Goal: Check status: Check status

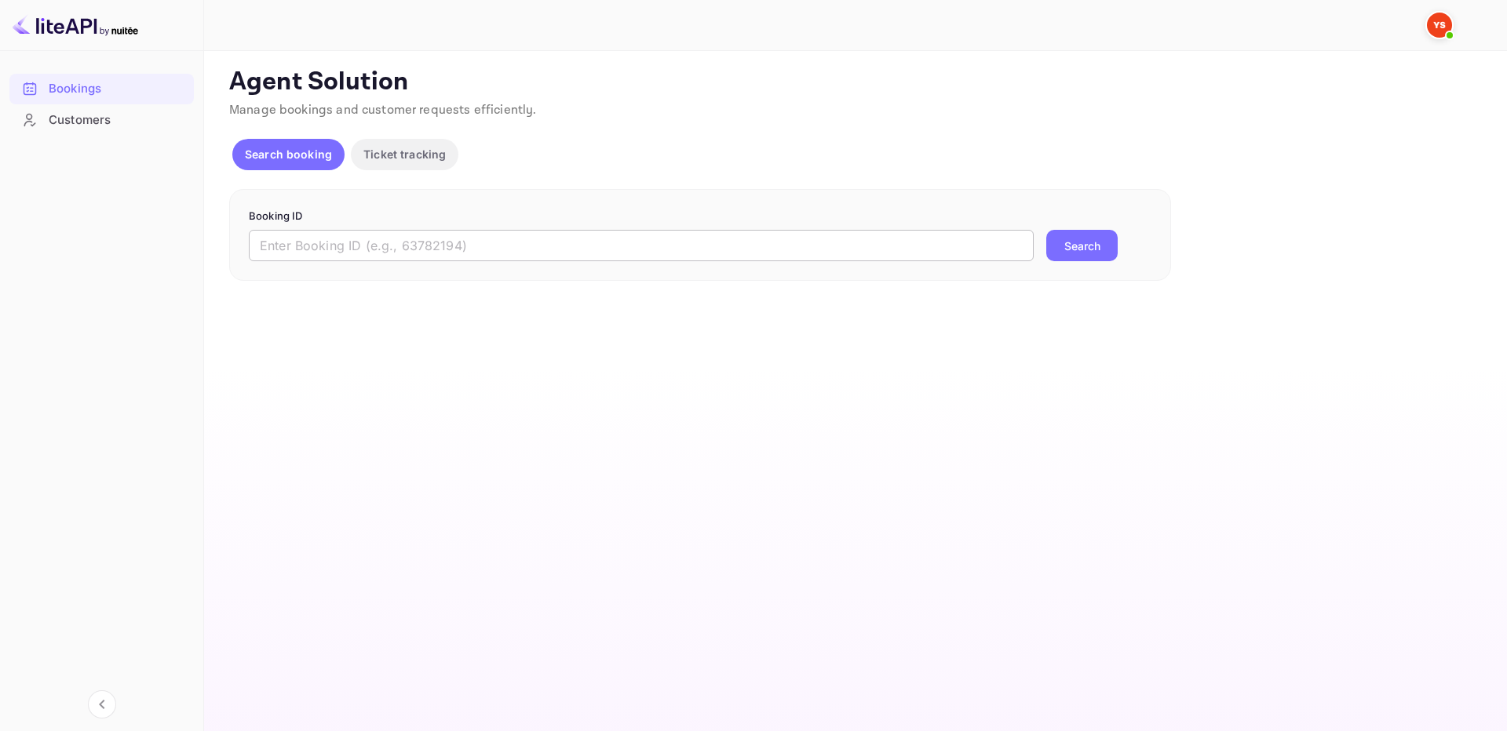
click at [389, 250] on input "text" at bounding box center [641, 245] width 785 height 31
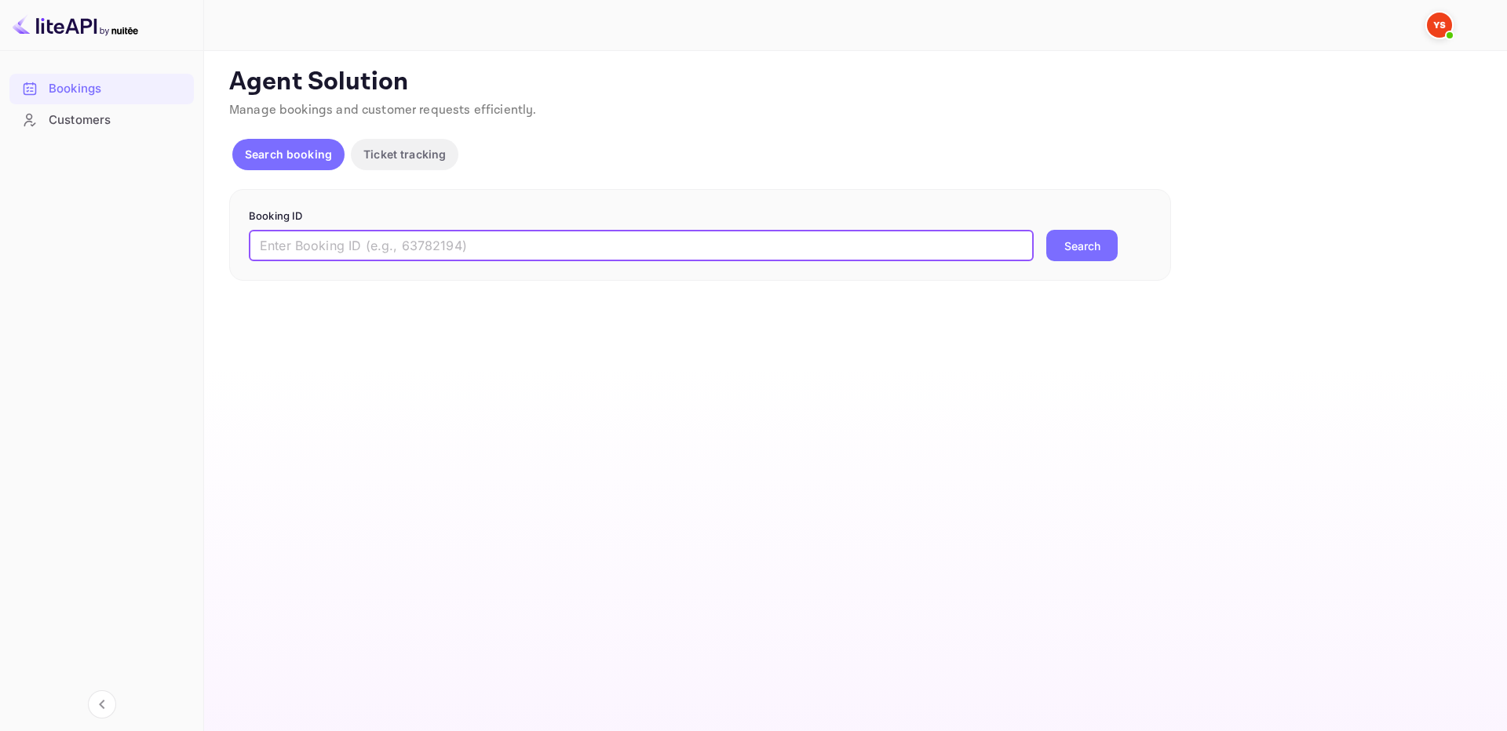
paste input "9560936"
type input "9560936"
click at [1065, 248] on button "Search" at bounding box center [1081, 245] width 71 height 31
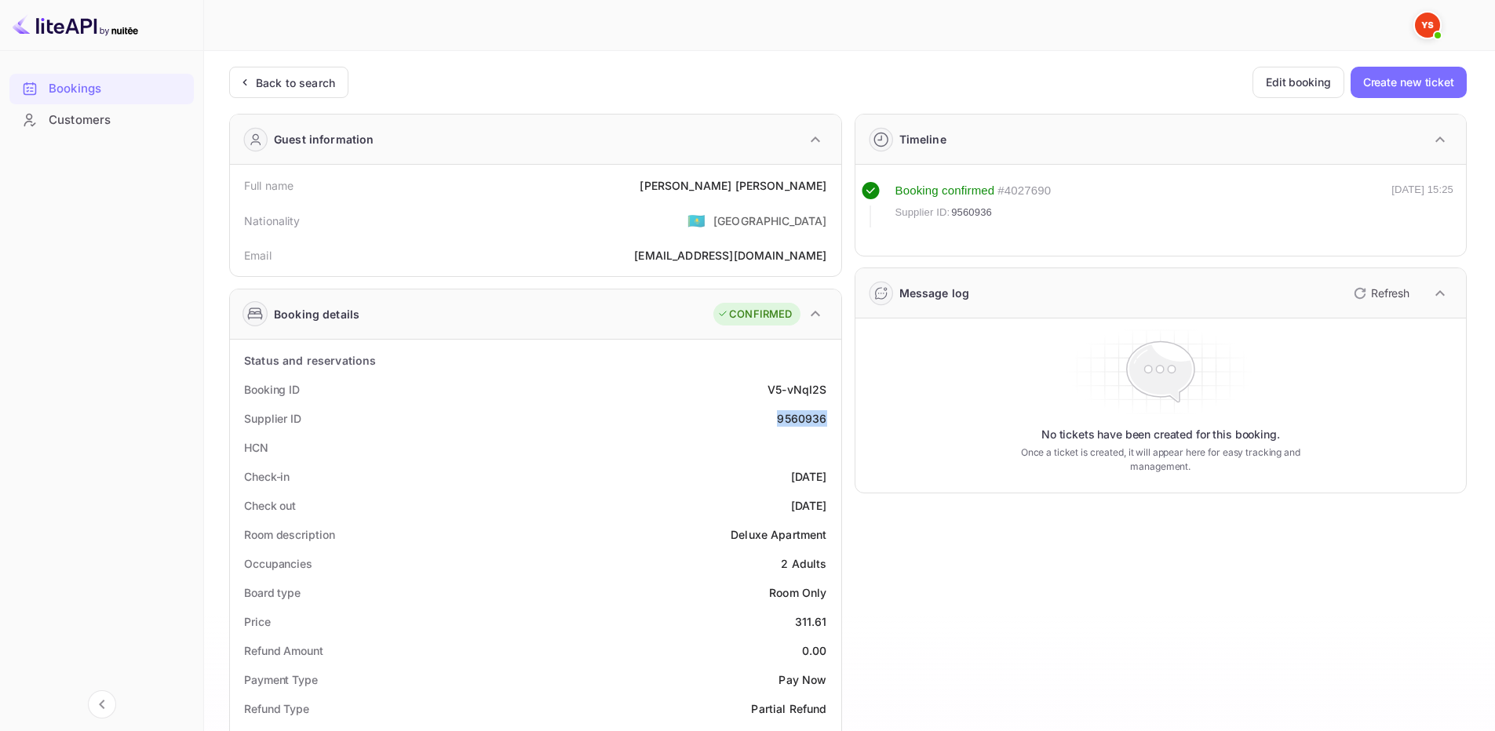
drag, startPoint x: 774, startPoint y: 419, endPoint x: 834, endPoint y: 419, distance: 60.4
click at [834, 419] on div "Supplier ID 9560936" at bounding box center [535, 418] width 599 height 29
copy div "9560936"
drag, startPoint x: 753, startPoint y: 188, endPoint x: 829, endPoint y: 184, distance: 76.2
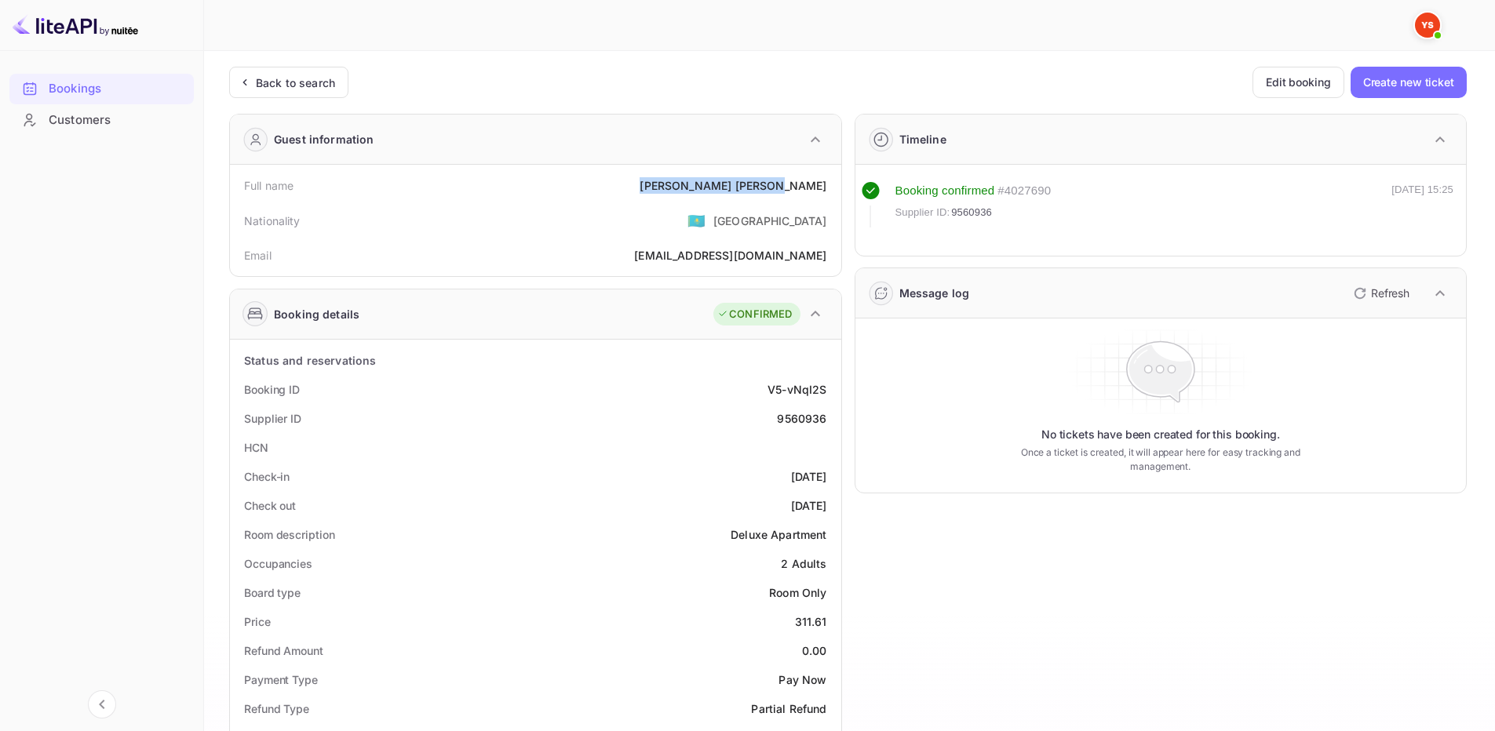
click at [829, 184] on div "Full name [PERSON_NAME]" at bounding box center [535, 185] width 599 height 29
copy div "[PERSON_NAME]"
drag, startPoint x: 793, startPoint y: 625, endPoint x: 802, endPoint y: 574, distance: 51.7
copy div "311.61"
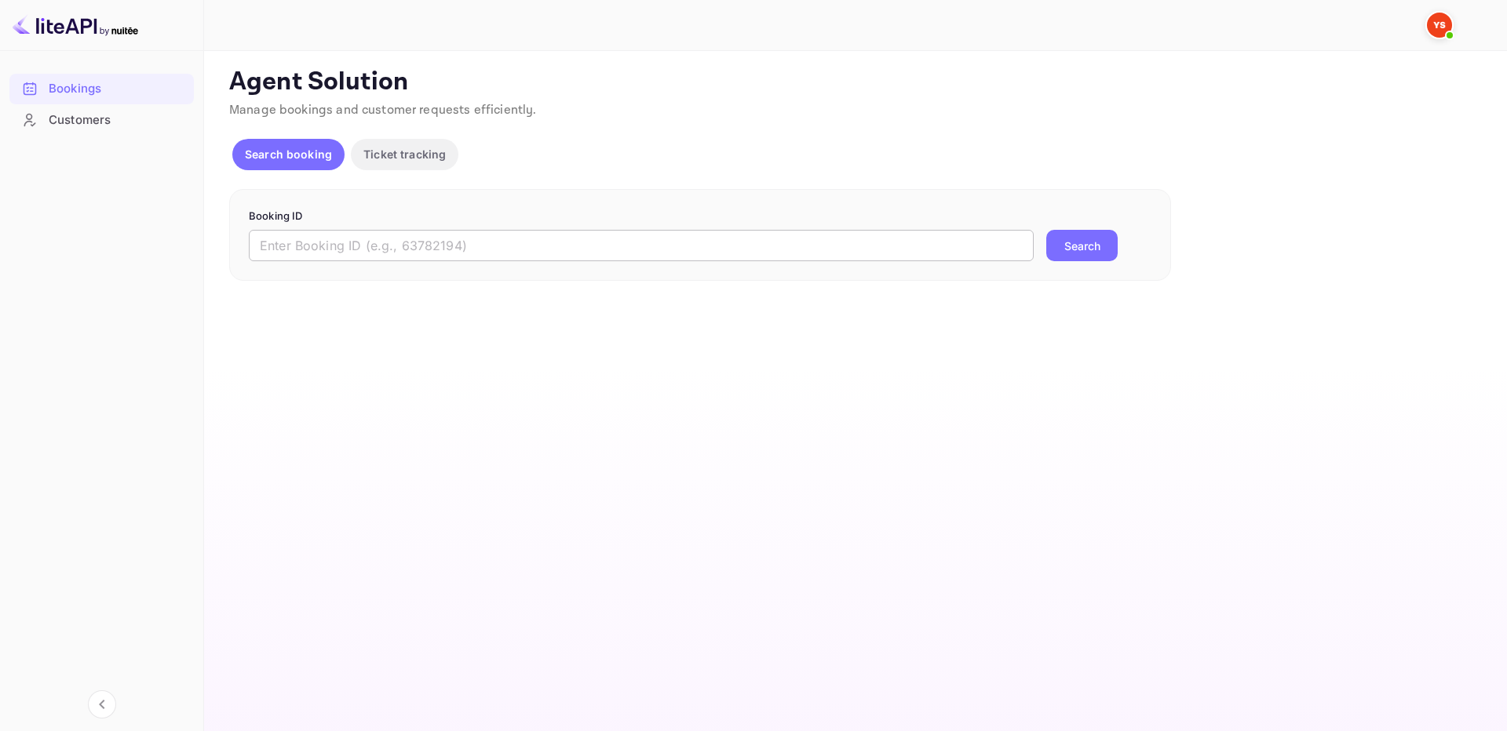
click at [848, 234] on input "text" at bounding box center [641, 245] width 785 height 31
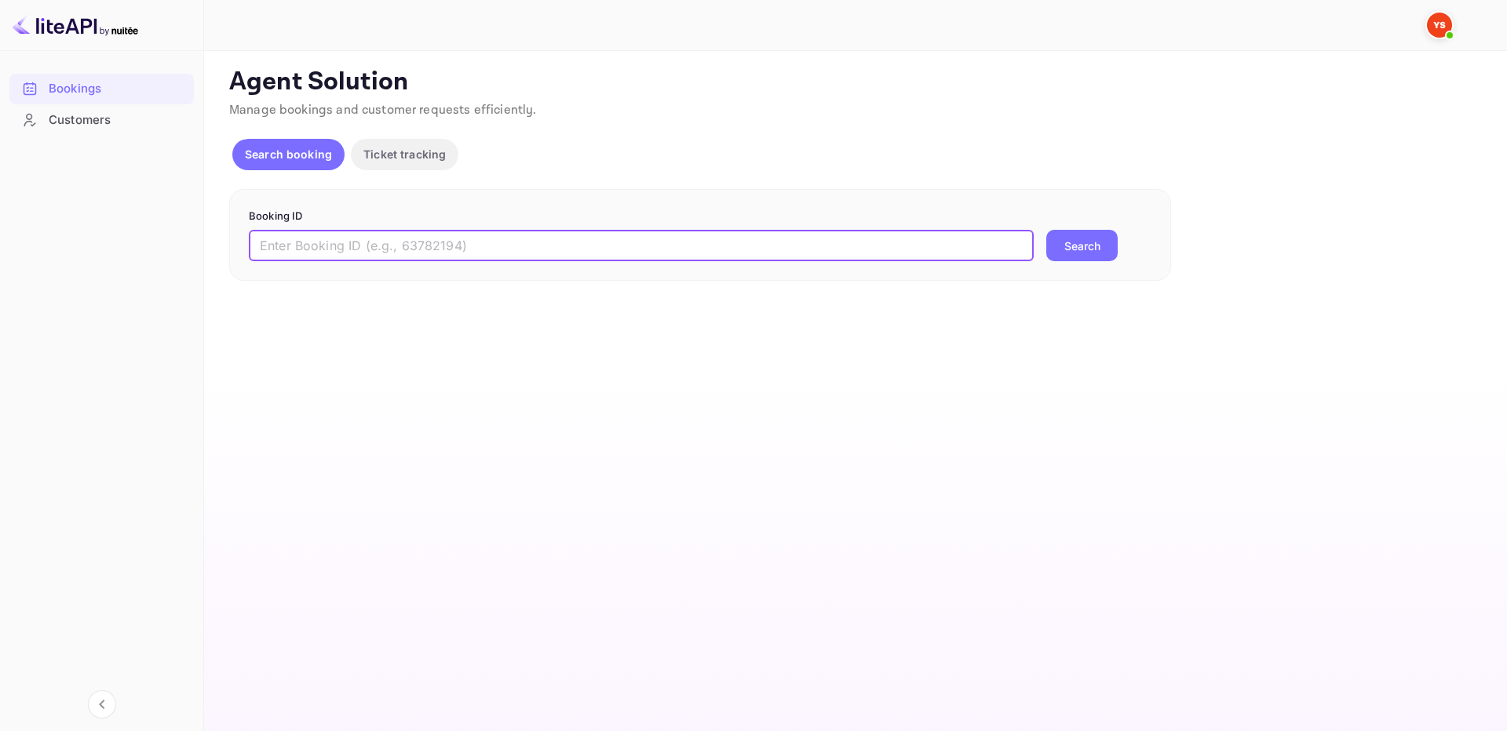
paste input "9560271"
type input "9560271"
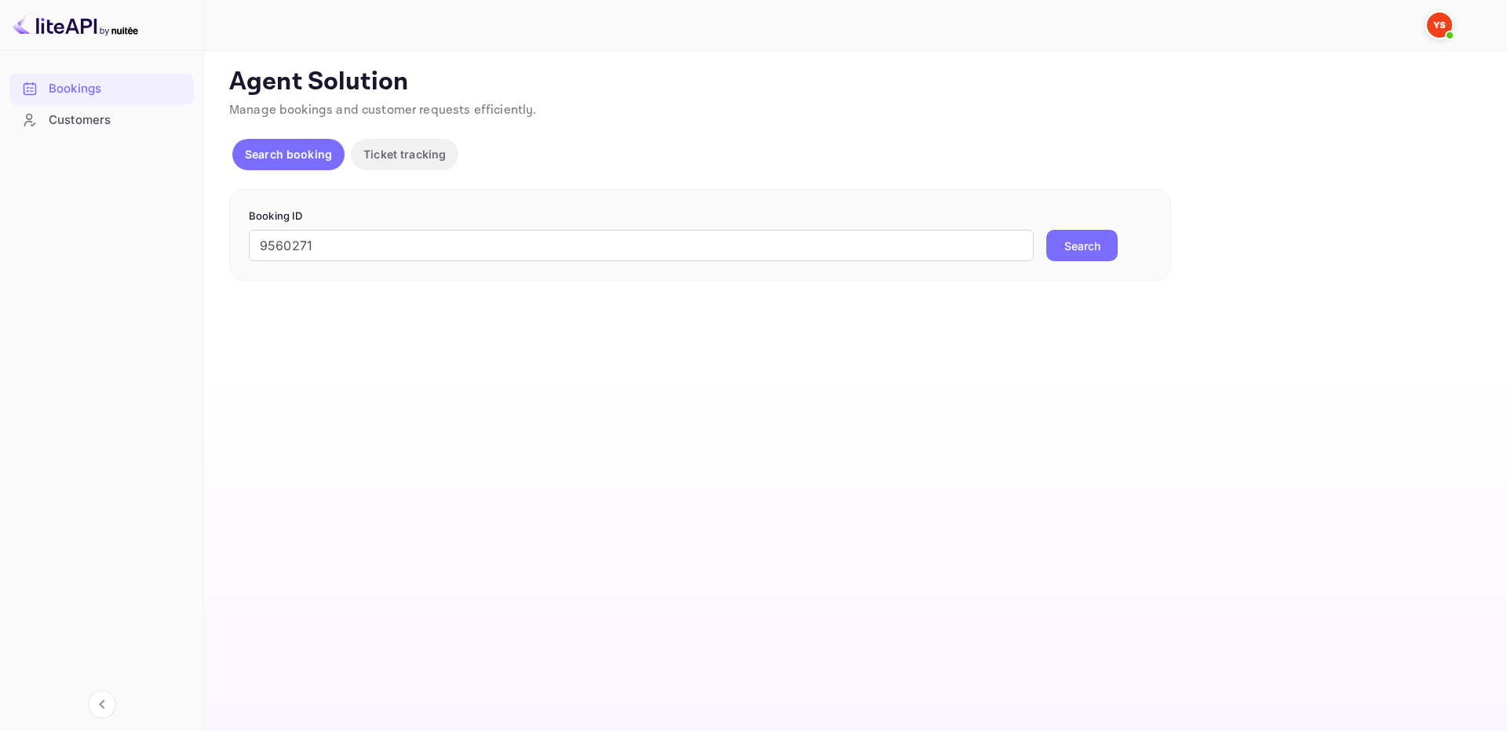
click at [1089, 247] on button "Search" at bounding box center [1081, 245] width 71 height 31
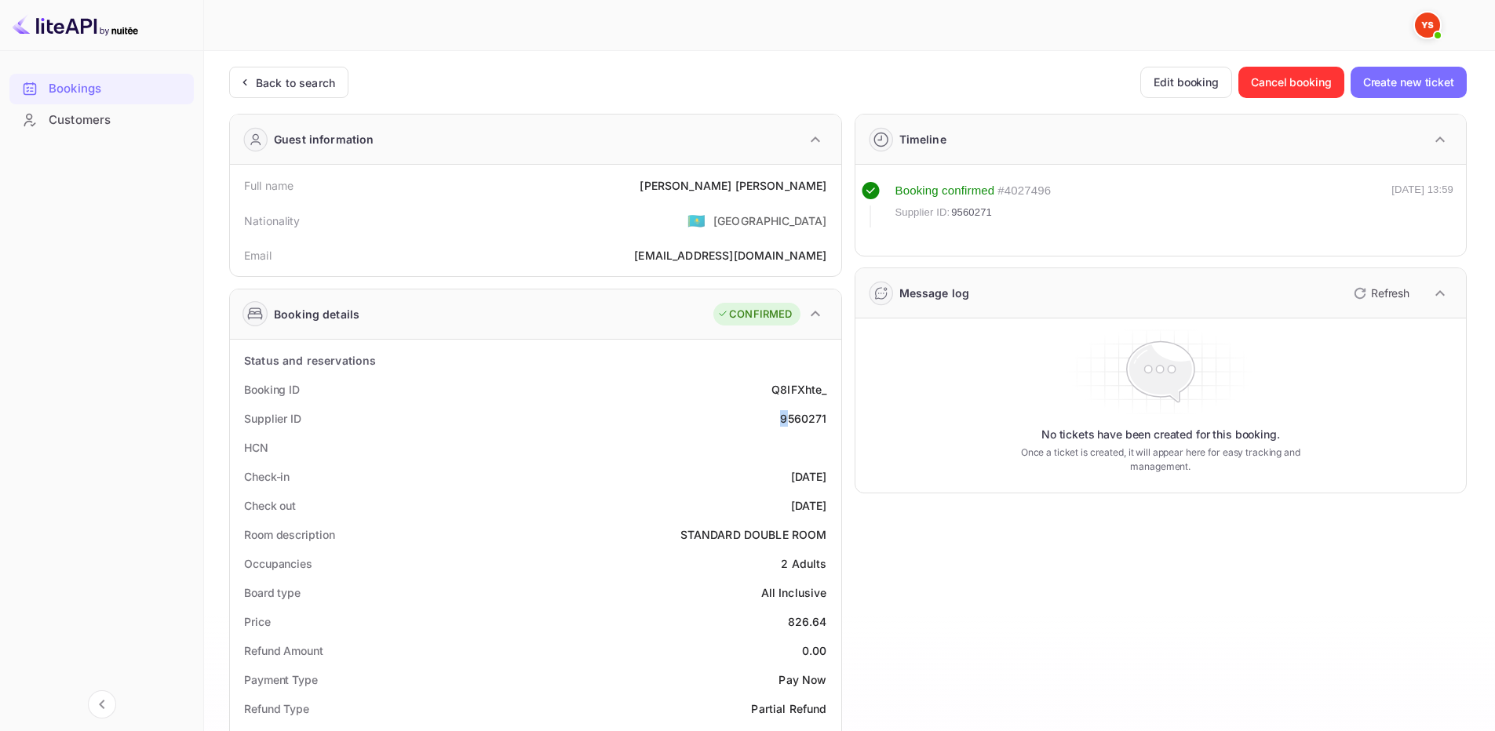
drag, startPoint x: 786, startPoint y: 418, endPoint x: 796, endPoint y: 409, distance: 13.3
click at [793, 410] on div "9560271" at bounding box center [803, 418] width 46 height 16
click at [776, 418] on div "Supplier ID 9560271" at bounding box center [535, 418] width 599 height 29
drag, startPoint x: 776, startPoint y: 418, endPoint x: 835, endPoint y: 419, distance: 58.9
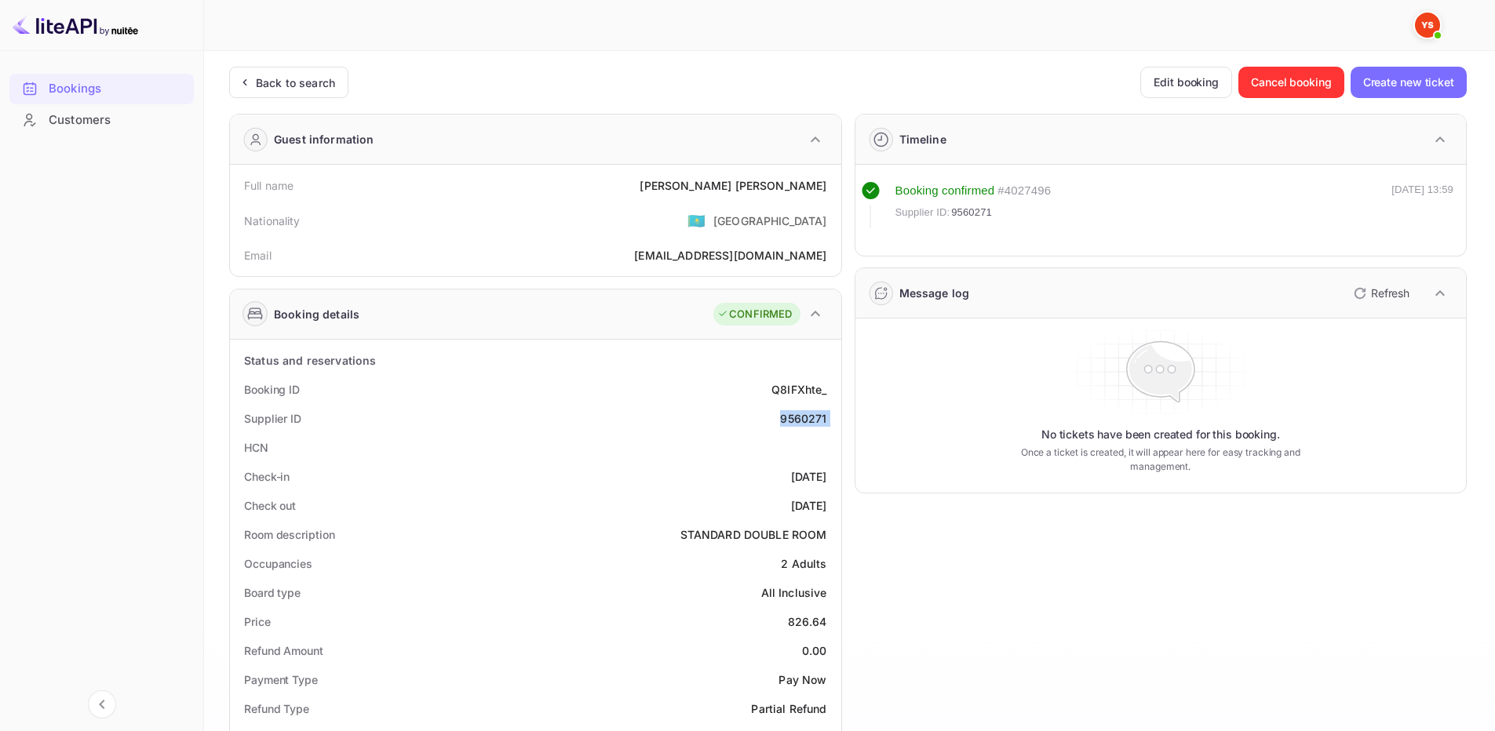
copy div "9560271"
drag, startPoint x: 725, startPoint y: 179, endPoint x: 826, endPoint y: 191, distance: 102.0
click at [826, 191] on div "Full name Mikhail Lukmanov" at bounding box center [535, 185] width 599 height 29
copy div "Mikhail Lukmanov"
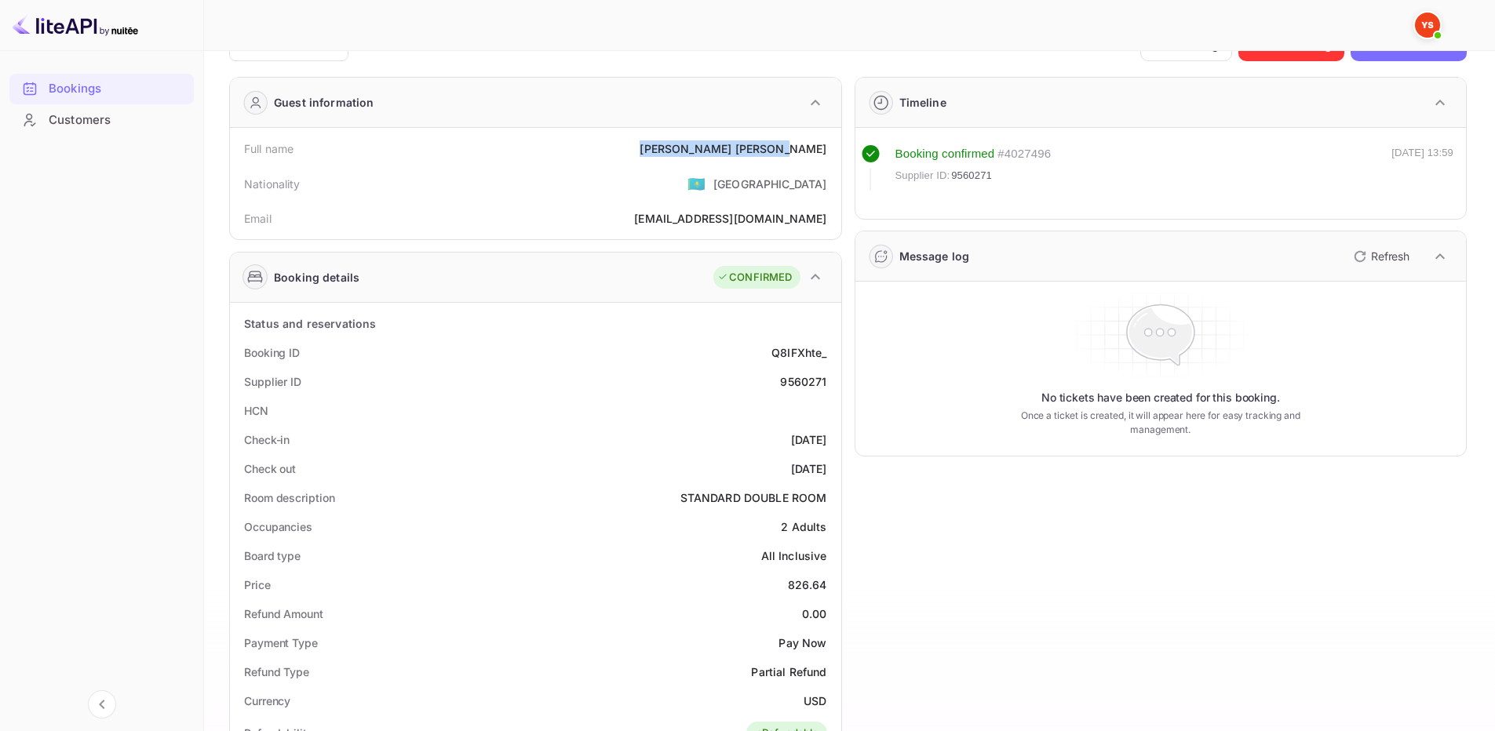
scroll to position [78, 0]
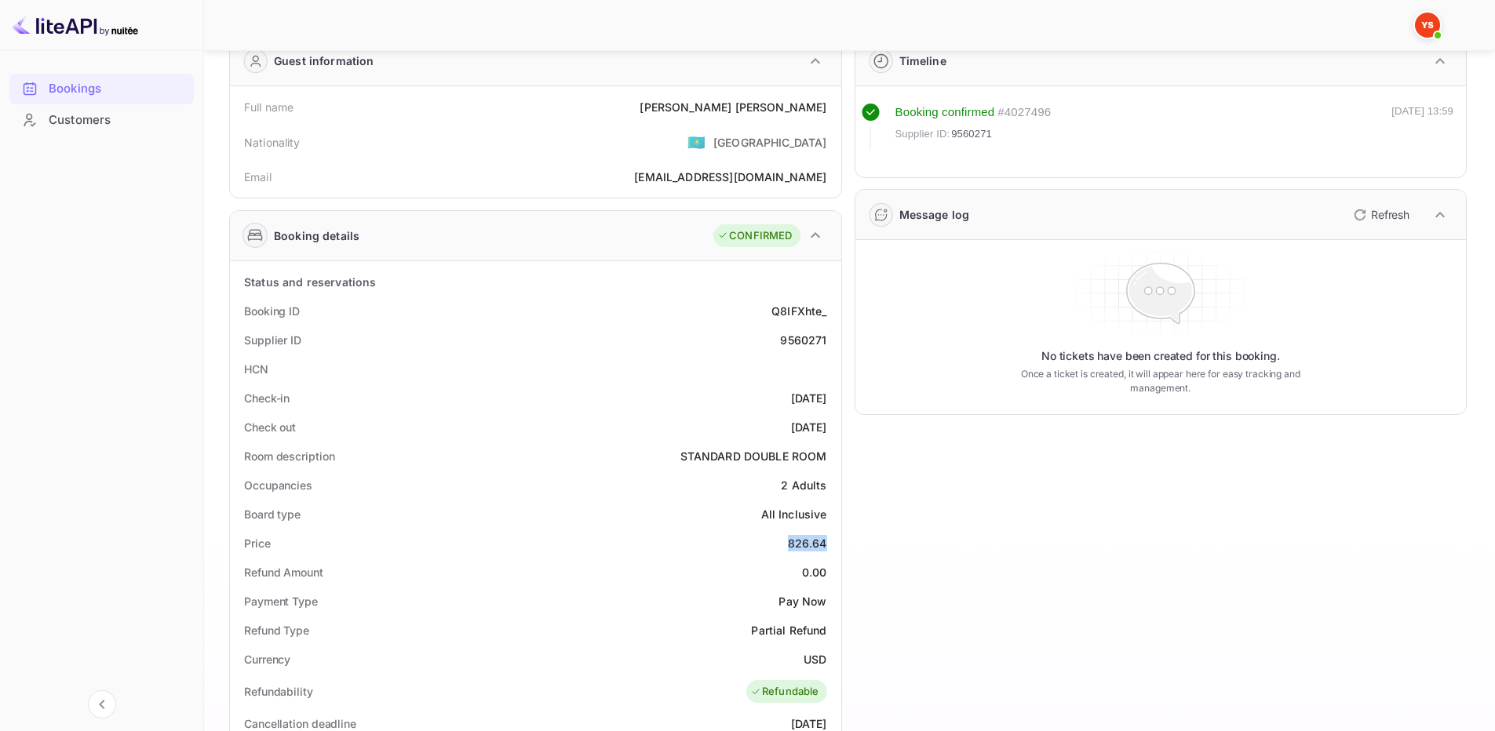
drag, startPoint x: 790, startPoint y: 538, endPoint x: 717, endPoint y: 404, distance: 152.7
click at [833, 539] on div "Price 826.64" at bounding box center [535, 543] width 599 height 29
copy div "826.64"
